Goal: Information Seeking & Learning: Learn about a topic

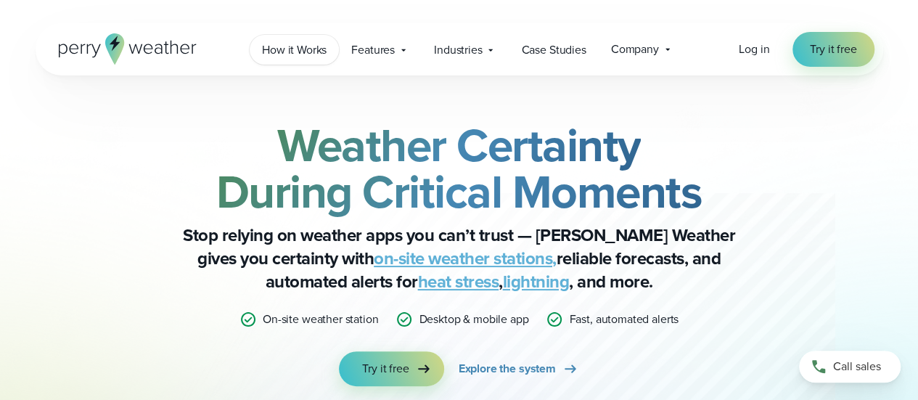
click at [314, 46] on span "How it Works" at bounding box center [294, 49] width 65 height 17
click at [385, 43] on span "Features" at bounding box center [373, 49] width 44 height 17
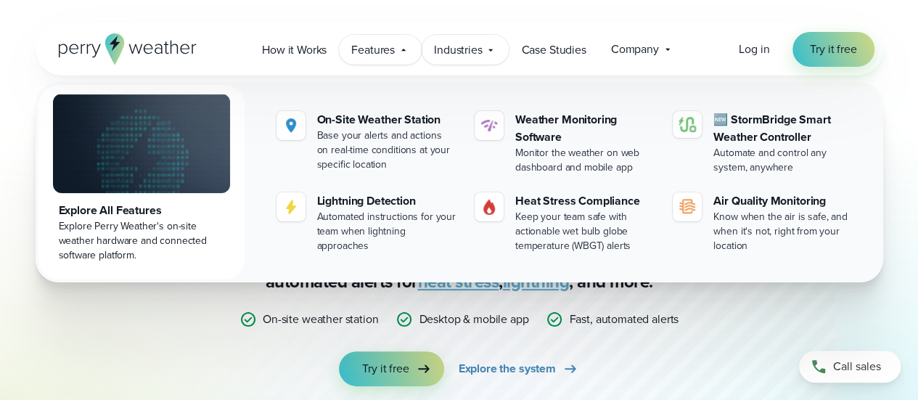
click at [485, 47] on div "Industries Featured Case Study How PGA of America is Prioritizing Golfer Safety…" at bounding box center [465, 50] width 87 height 30
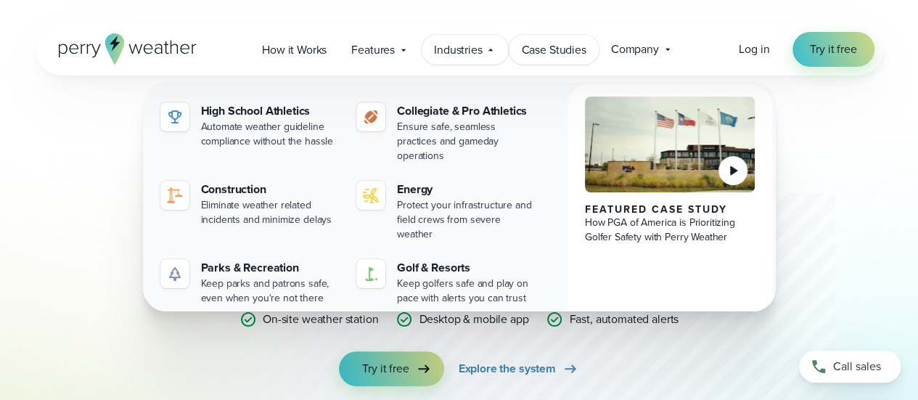
click at [566, 54] on span "Case Studies" at bounding box center [553, 49] width 65 height 17
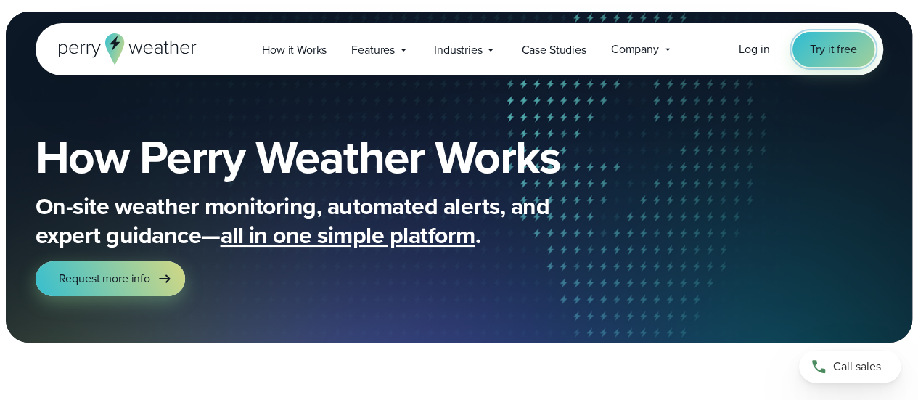
click at [810, 48] on span "Try it free" at bounding box center [833, 49] width 46 height 17
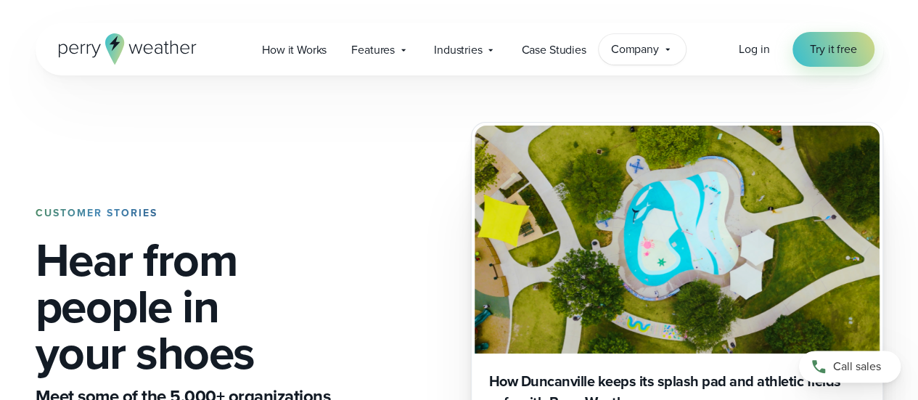
click at [631, 46] on span "Company" at bounding box center [635, 49] width 48 height 17
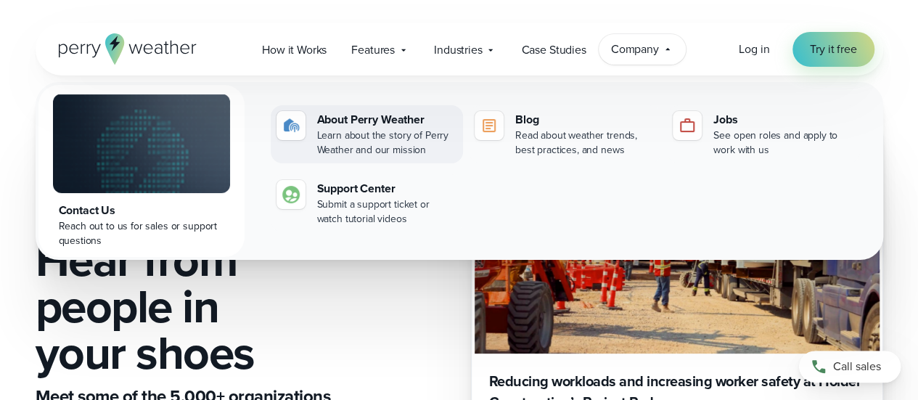
click at [367, 135] on div "Learn about the story of Perry Weather and our mission" at bounding box center [387, 142] width 140 height 29
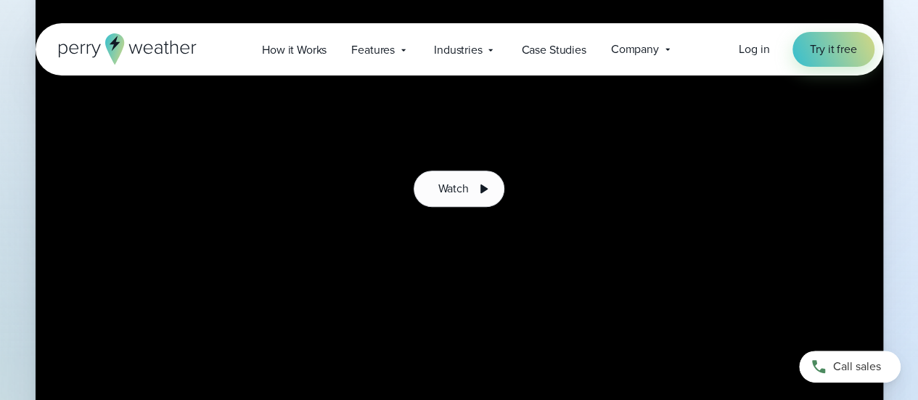
scroll to position [436, 0]
click at [475, 194] on icon at bounding box center [483, 186] width 17 height 17
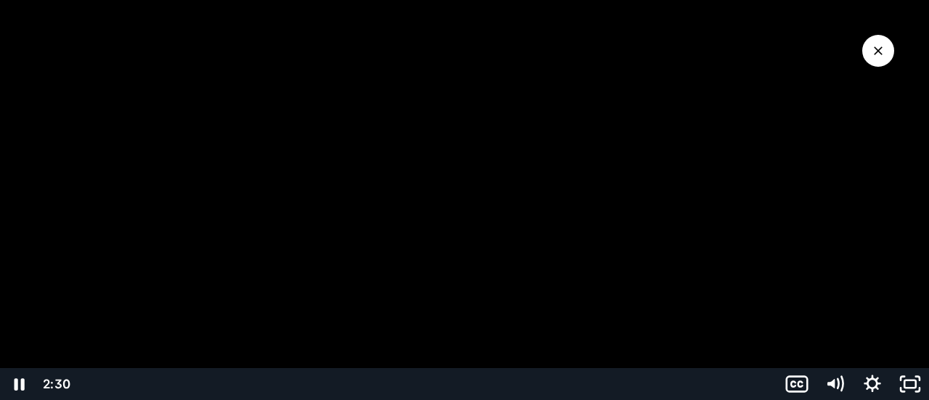
click at [855, 41] on div at bounding box center [464, 200] width 929 height 400
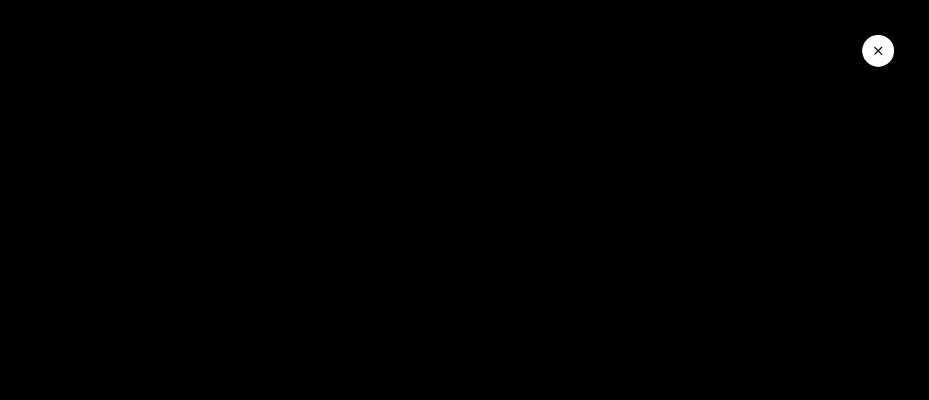
click at [878, 43] on button "Close Video" at bounding box center [878, 51] width 32 height 32
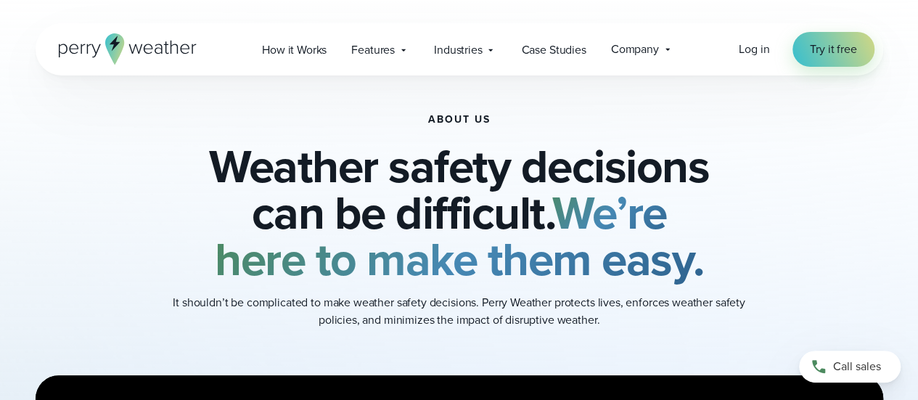
scroll to position [0, 0]
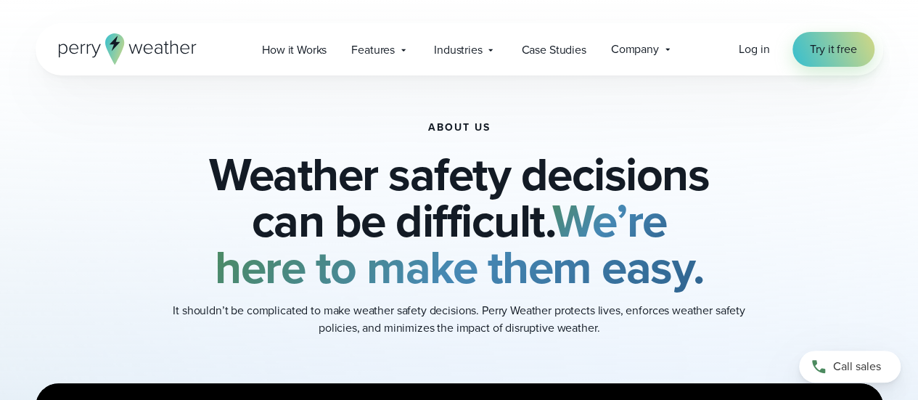
click at [158, 47] on icon at bounding box center [128, 48] width 138 height 31
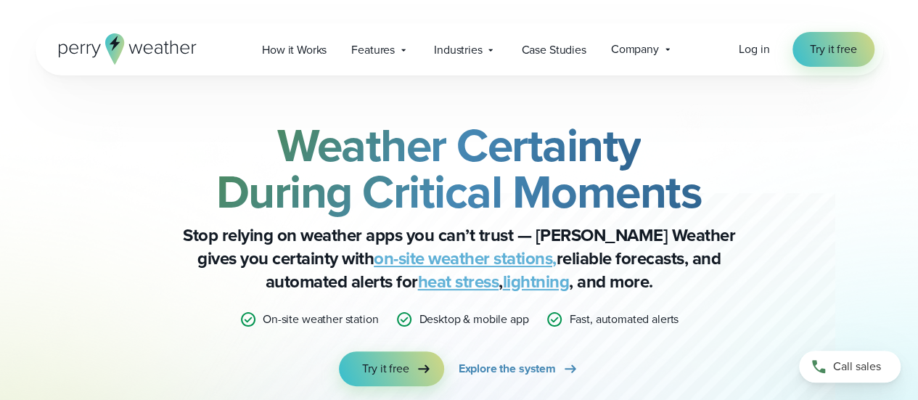
click at [50, 307] on div "Weather Certainty During Critical Moments Stop relying on weather apps you can’…" at bounding box center [460, 319] width 848 height 489
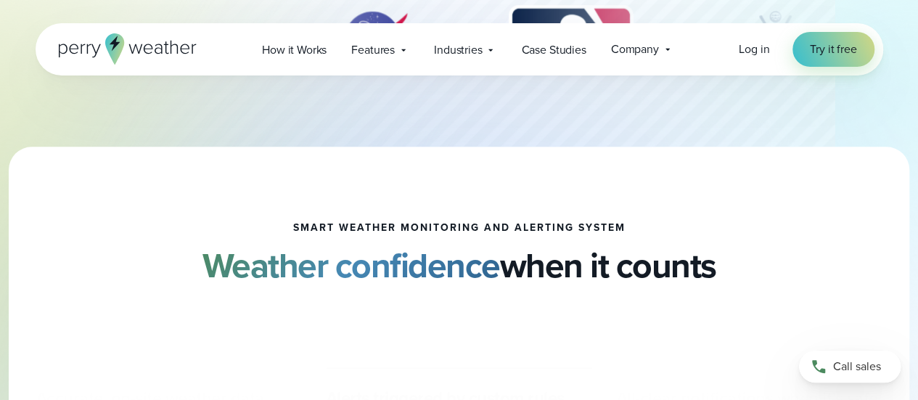
scroll to position [508, 0]
